Goal: Task Accomplishment & Management: Manage account settings

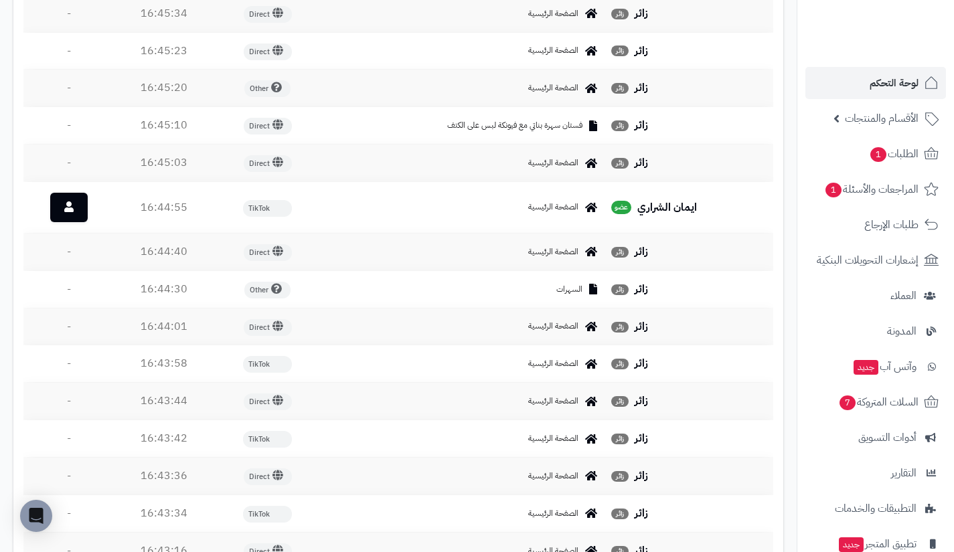
scroll to position [630, 0]
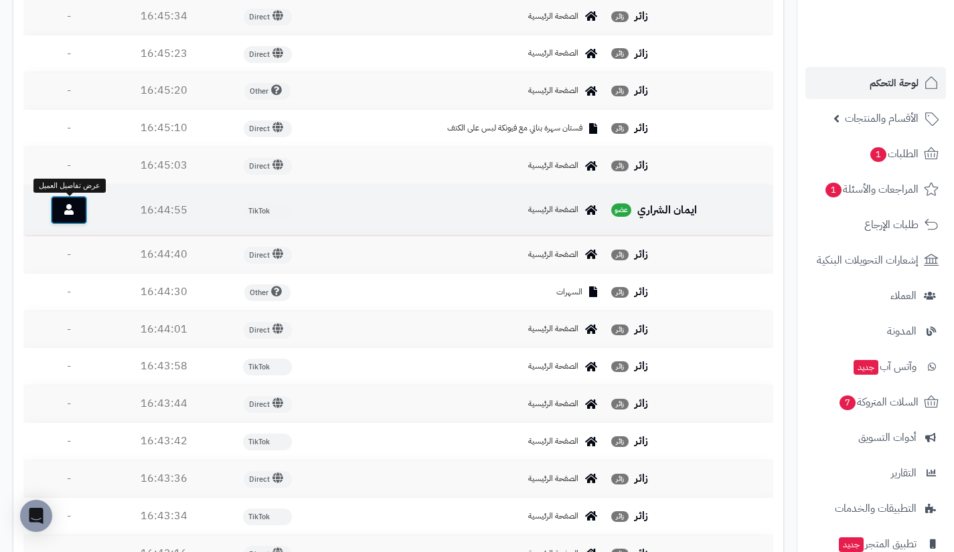
click at [68, 204] on link at bounding box center [68, 209] width 37 height 29
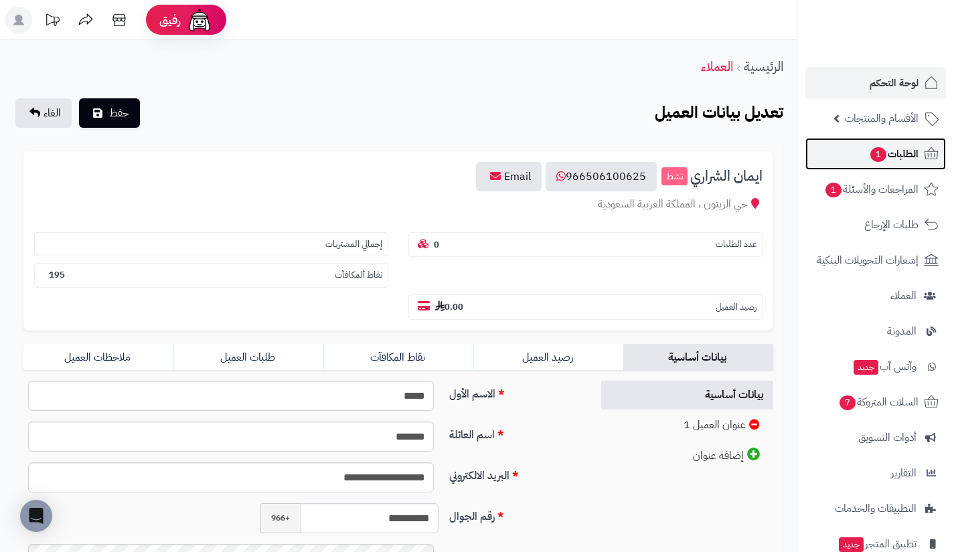
click at [862, 160] on link "الطلبات 1" at bounding box center [875, 154] width 141 height 32
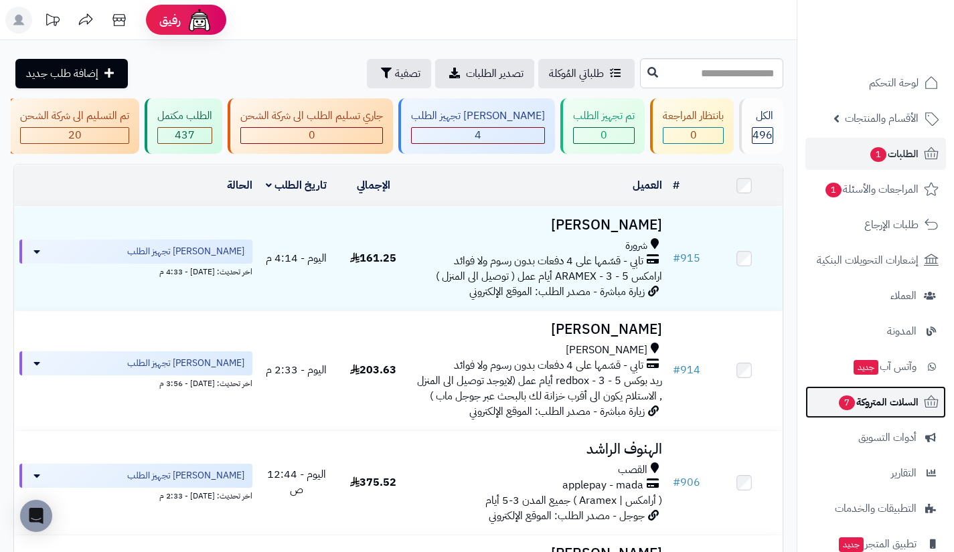
click at [859, 406] on span "السلات المتروكة 7" at bounding box center [877, 402] width 81 height 19
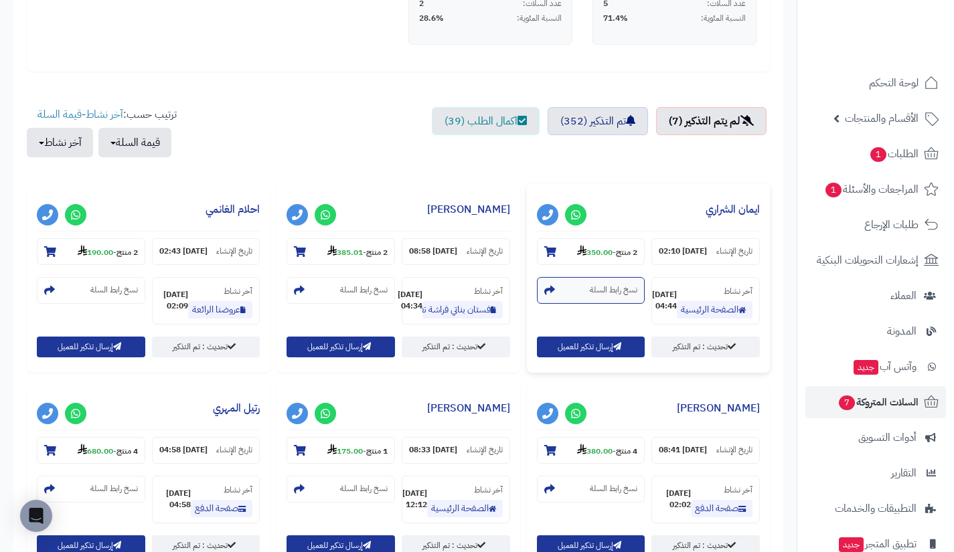
scroll to position [444, 0]
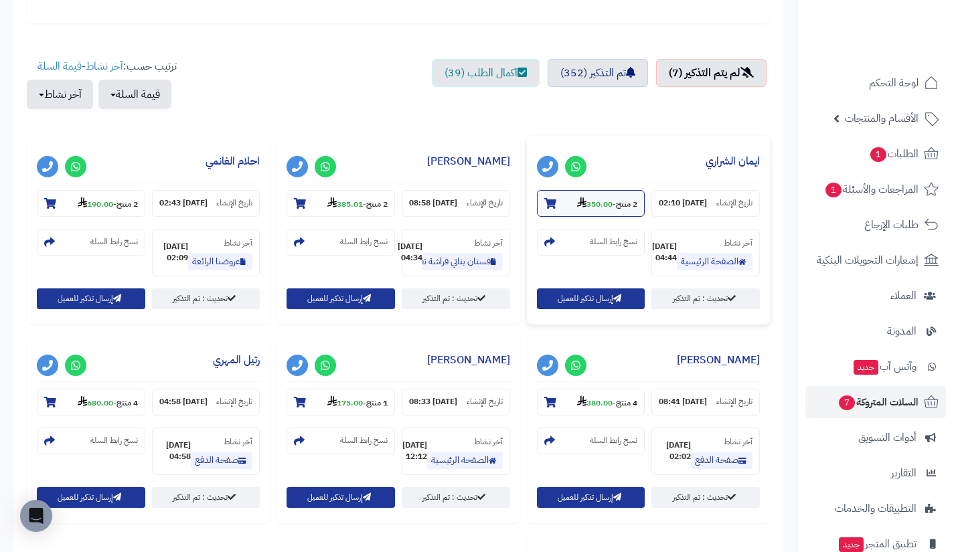
click at [593, 204] on strong "350.00" at bounding box center [594, 204] width 35 height 12
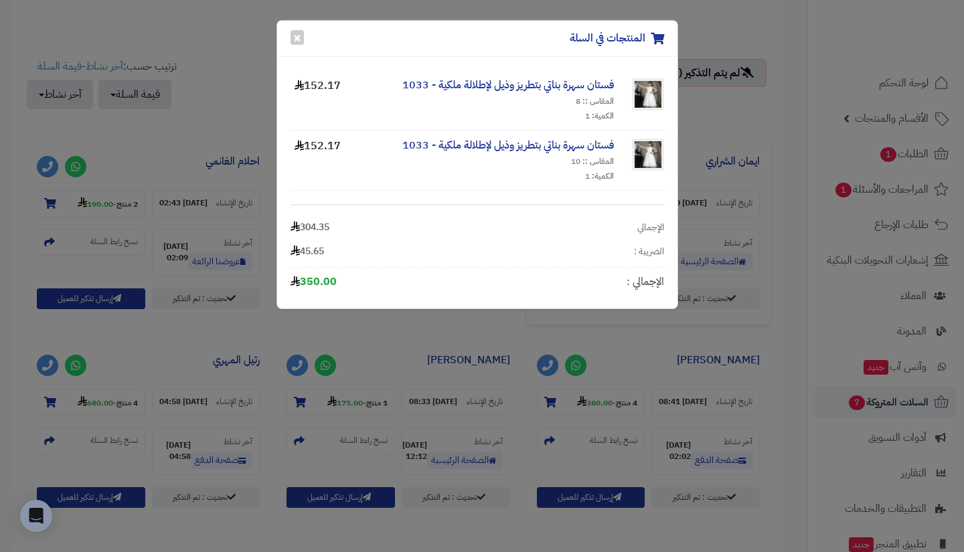
click at [685, 389] on div "المنتجات في السلة × فستان سهرة بناتي بتطريز وذيل لإطلالة ملكية - 1033 المقاس ::…" at bounding box center [482, 276] width 964 height 552
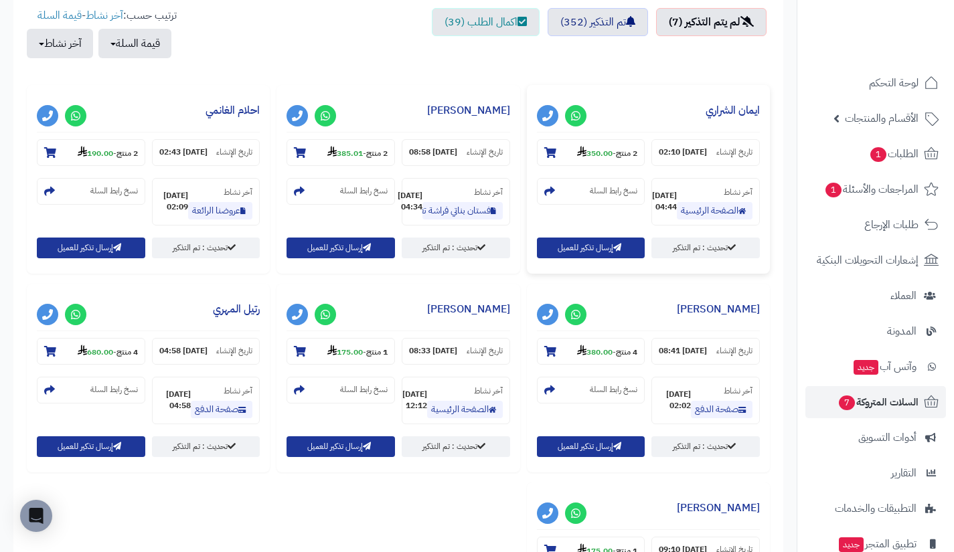
scroll to position [496, 0]
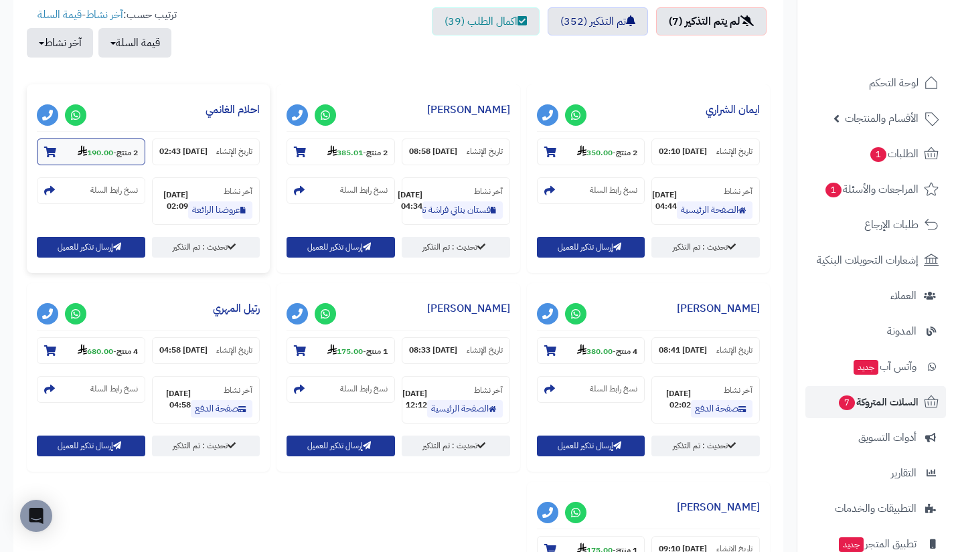
click at [95, 149] on strong "190.00" at bounding box center [95, 153] width 35 height 12
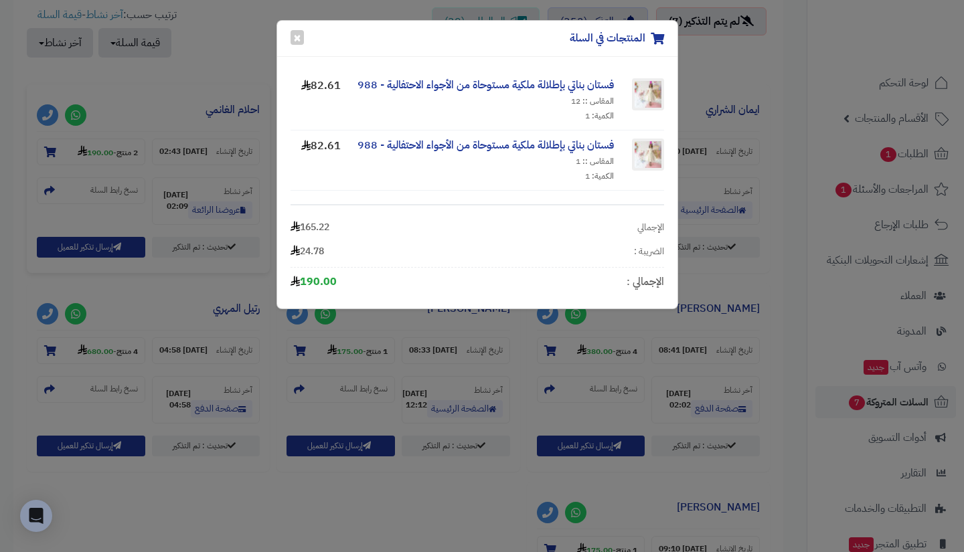
click at [525, 390] on div "المنتجات في السلة × فستان بناتي بإطلالة ملكية مستوحاة من الأجواء الاحتفالية - 9…" at bounding box center [482, 276] width 964 height 552
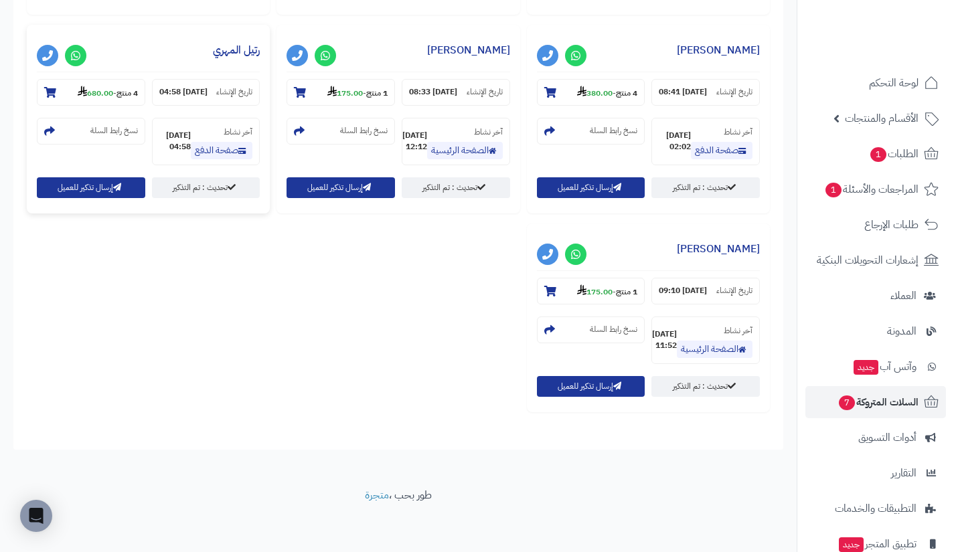
scroll to position [760, 0]
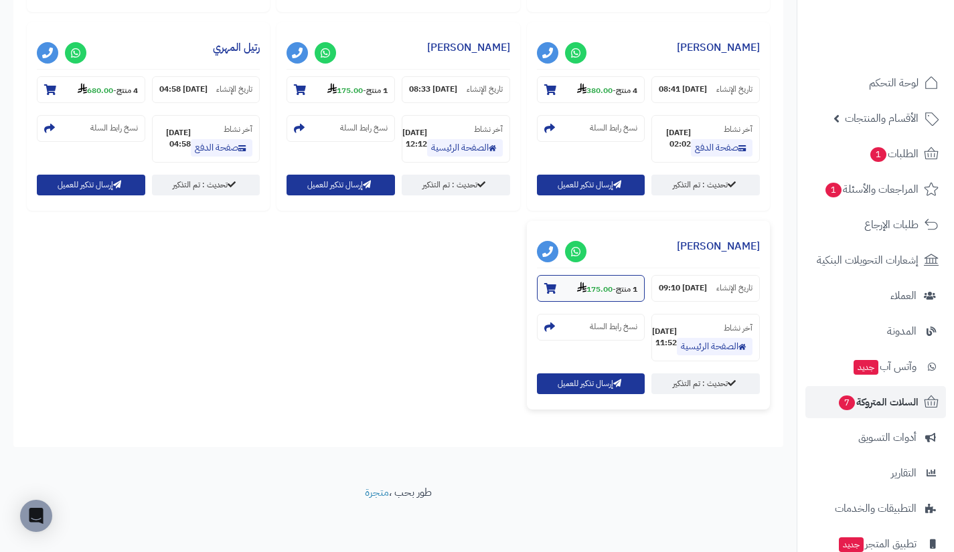
click at [577, 295] on strong "175.00" at bounding box center [594, 289] width 35 height 12
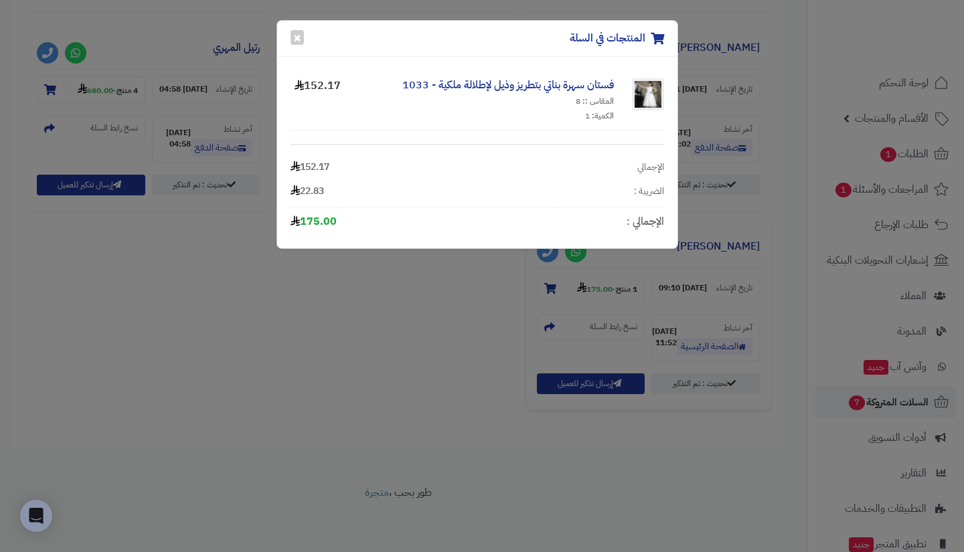
click at [267, 227] on div "المنتجات في السلة × فستان سهرة بناتي بتطريز وذيل لإطلالة ملكية - 1033 المقاس ::…" at bounding box center [482, 276] width 964 height 552
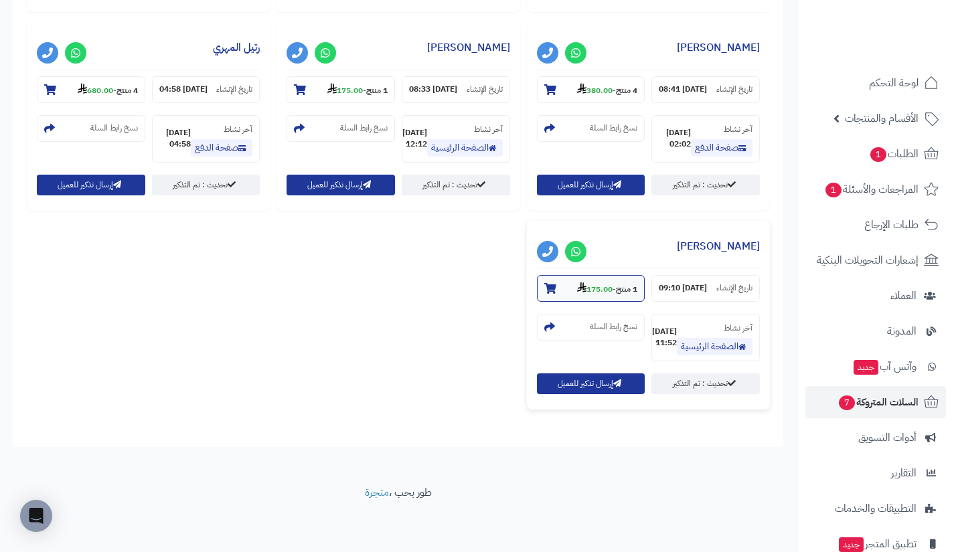
click at [577, 295] on strong "175.00" at bounding box center [594, 289] width 35 height 12
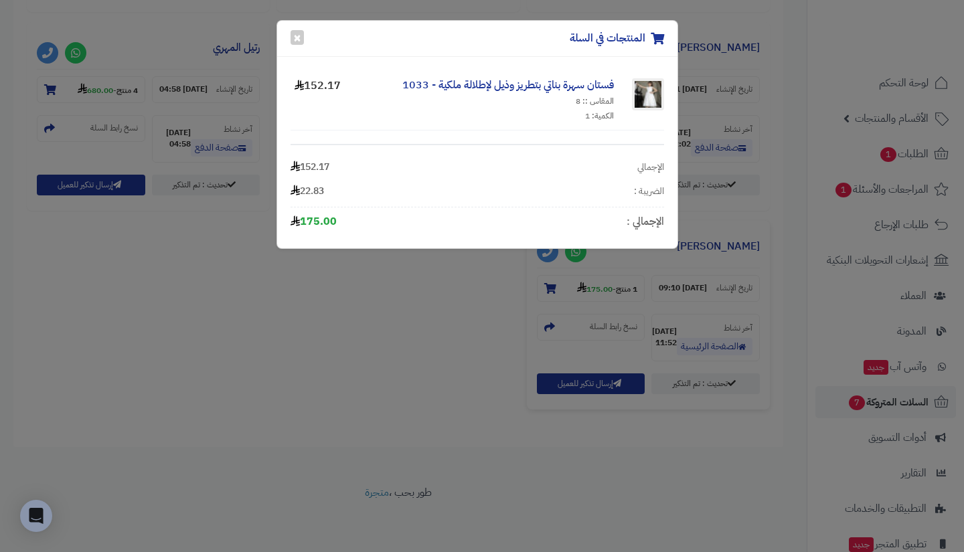
click at [145, 351] on div "المنتجات في السلة × فستان سهرة بناتي بتطريز وذيل لإطلالة ملكية - 1033 المقاس ::…" at bounding box center [482, 276] width 964 height 552
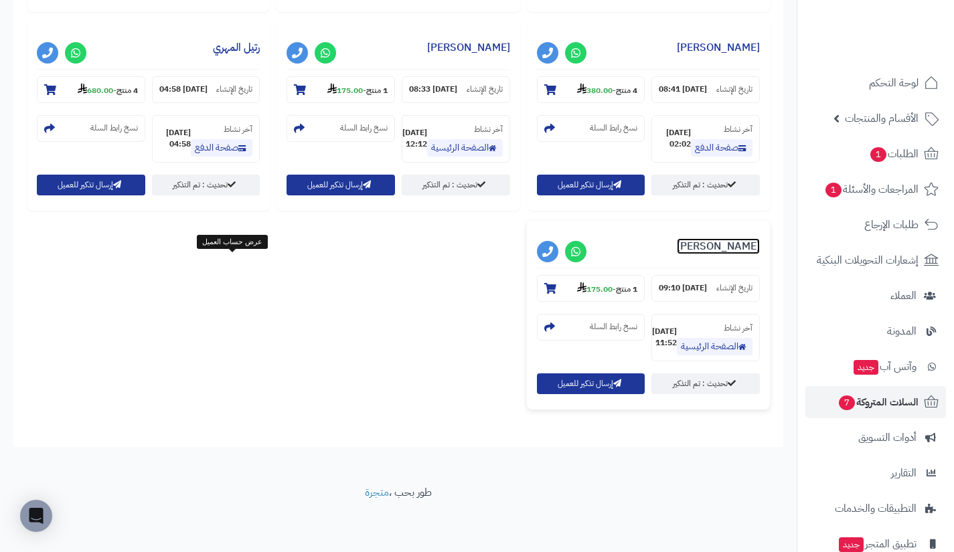
click at [677, 254] on link "nana alhrbi" at bounding box center [718, 246] width 83 height 16
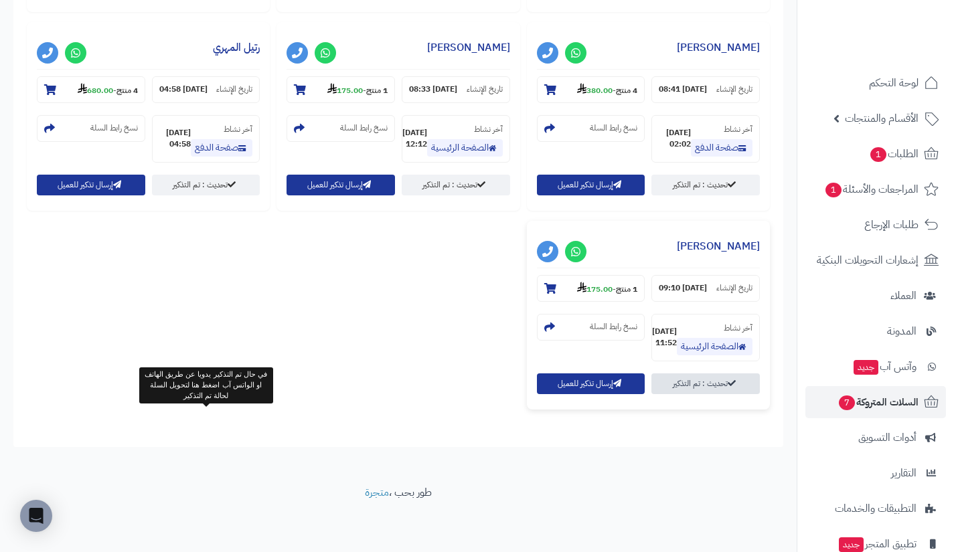
click at [651, 394] on link "تحديث : تم التذكير" at bounding box center [705, 384] width 108 height 21
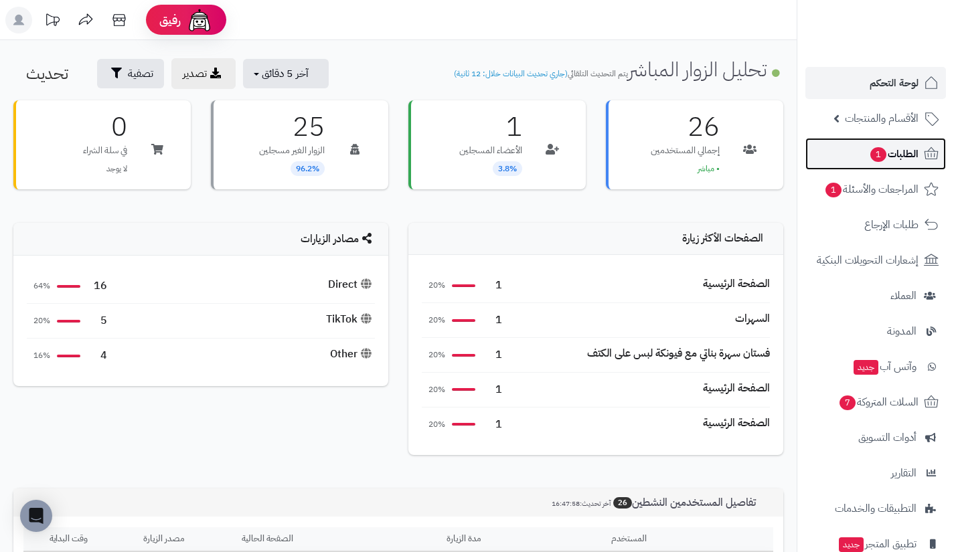
click at [877, 140] on link "الطلبات 1" at bounding box center [875, 154] width 141 height 32
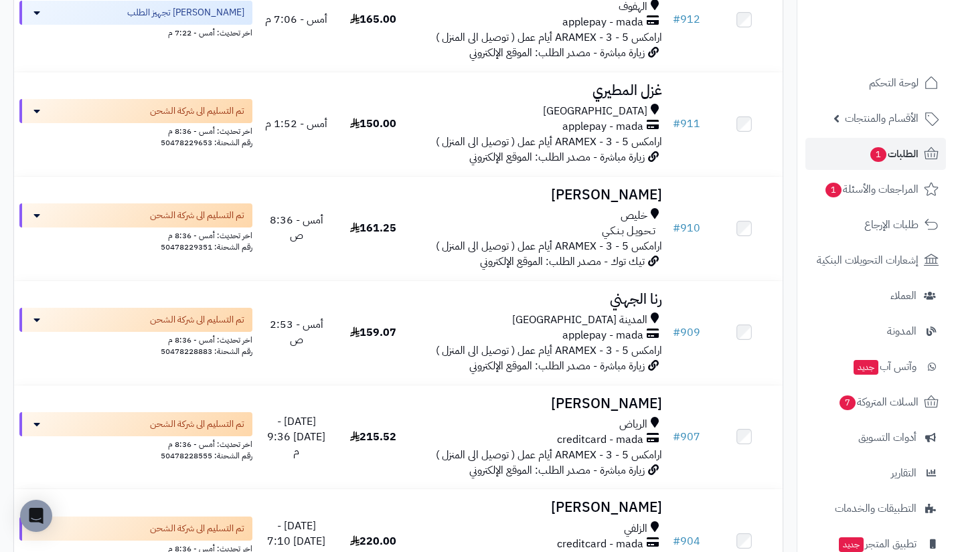
scroll to position [589, 0]
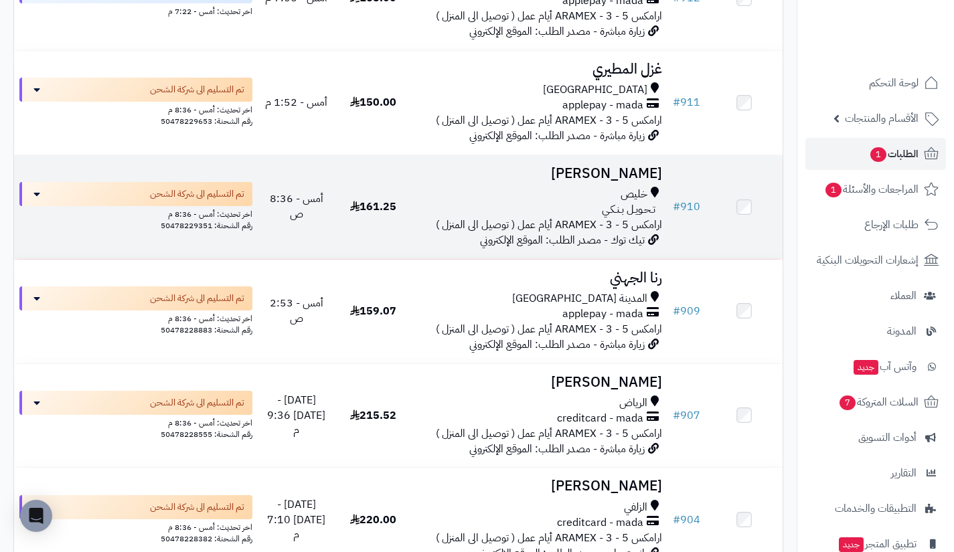
click at [617, 214] on span "تـحـويـل بـنـكـي" at bounding box center [629, 209] width 54 height 15
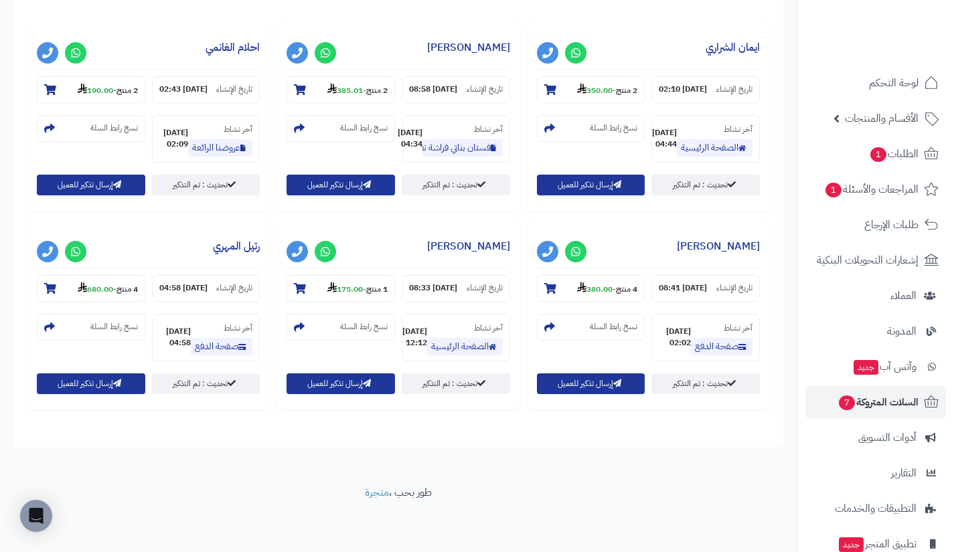
scroll to position [792, 0]
click at [363, 283] on strong "175.00" at bounding box center [344, 289] width 35 height 12
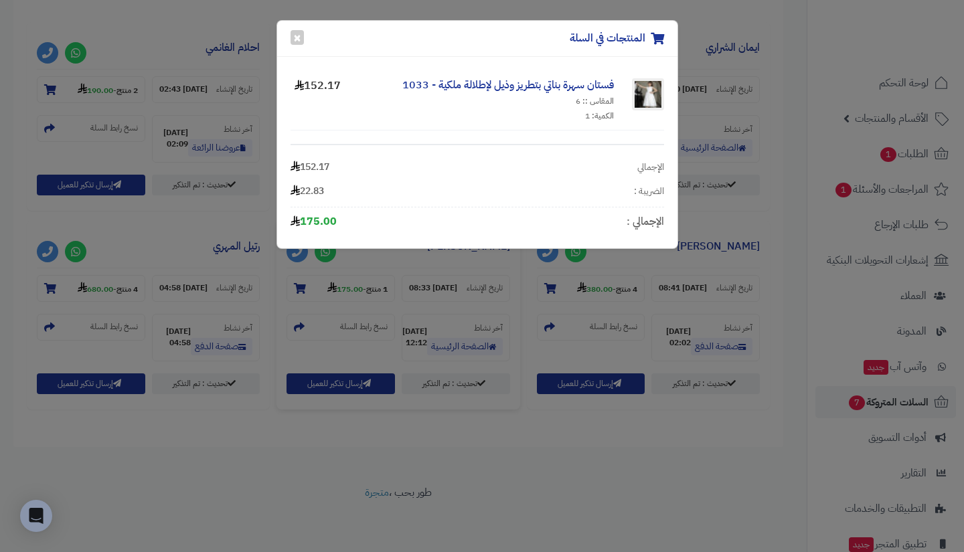
click at [750, 224] on div "المنتجات في السلة × فستان سهرة بناتي بتطريز وذيل لإطلالة ملكية - 1033 المقاس ::…" at bounding box center [482, 276] width 964 height 552
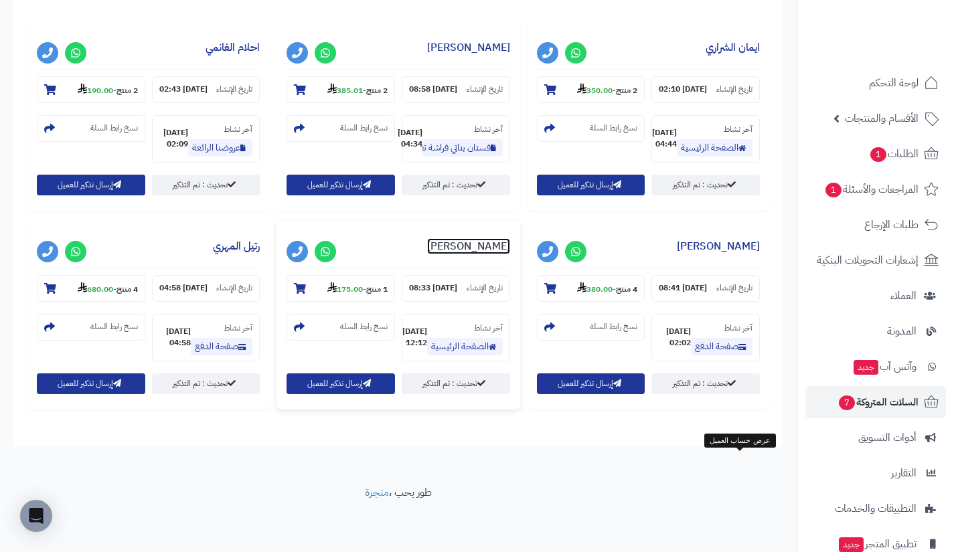
click at [510, 238] on link "نوال خالد" at bounding box center [468, 246] width 83 height 16
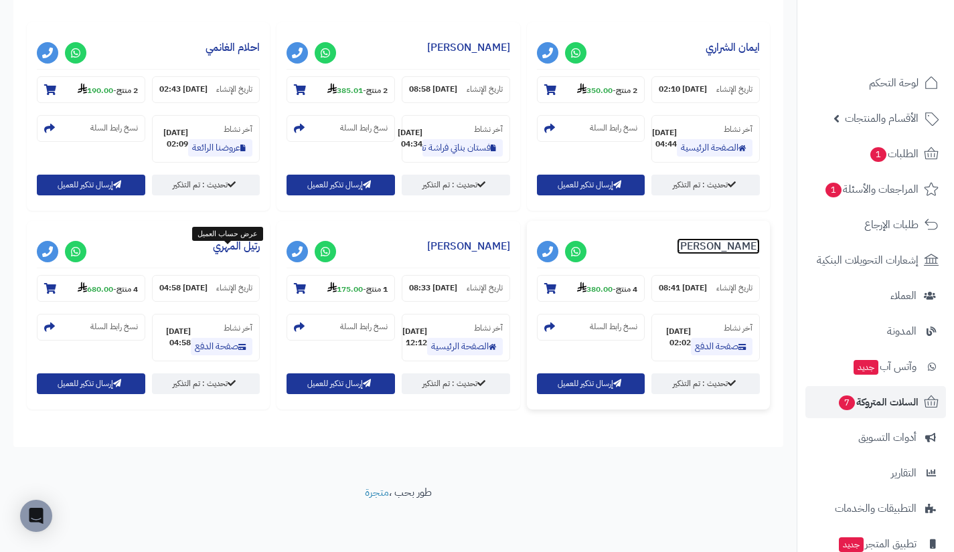
click at [677, 238] on link "[PERSON_NAME]" at bounding box center [718, 246] width 83 height 16
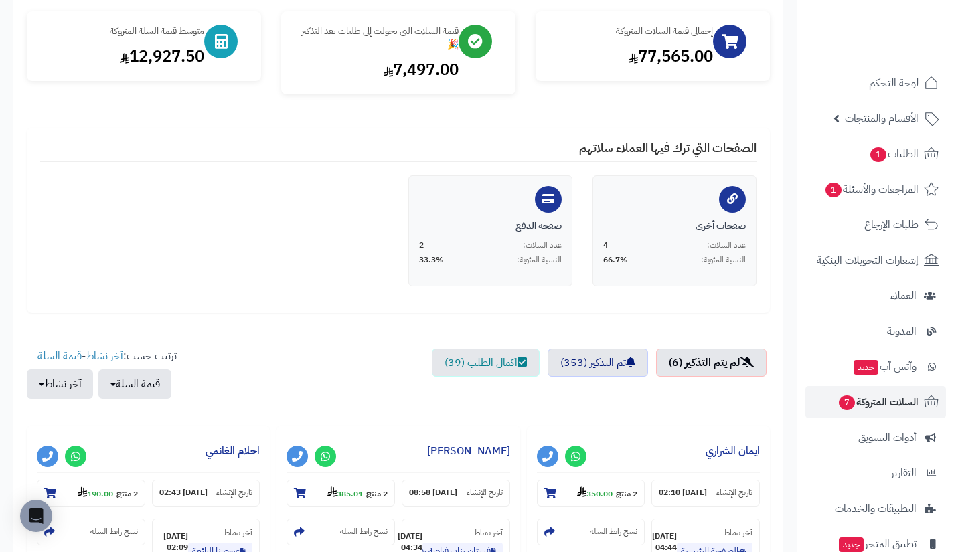
scroll to position [0, 0]
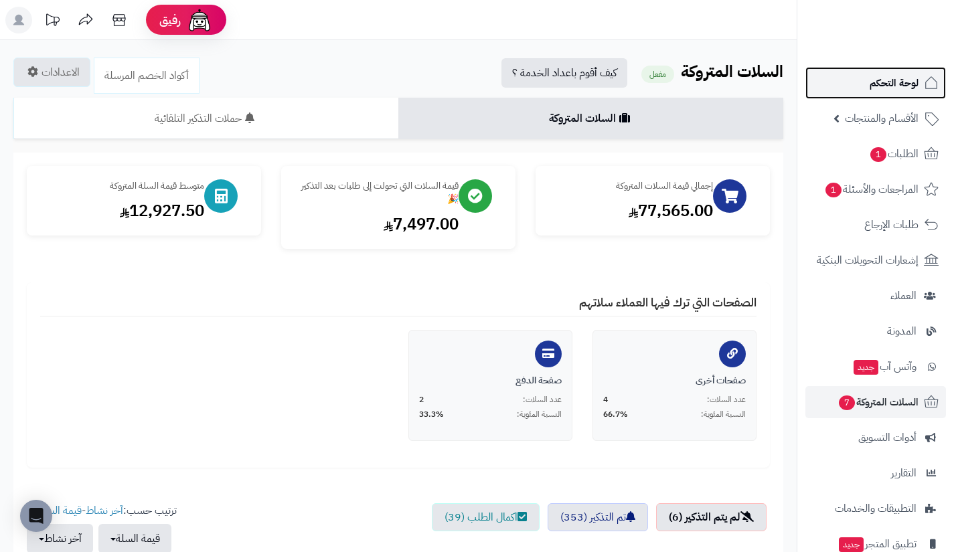
click at [853, 80] on link "لوحة التحكم" at bounding box center [875, 83] width 141 height 32
